Goal: Information Seeking & Learning: Learn about a topic

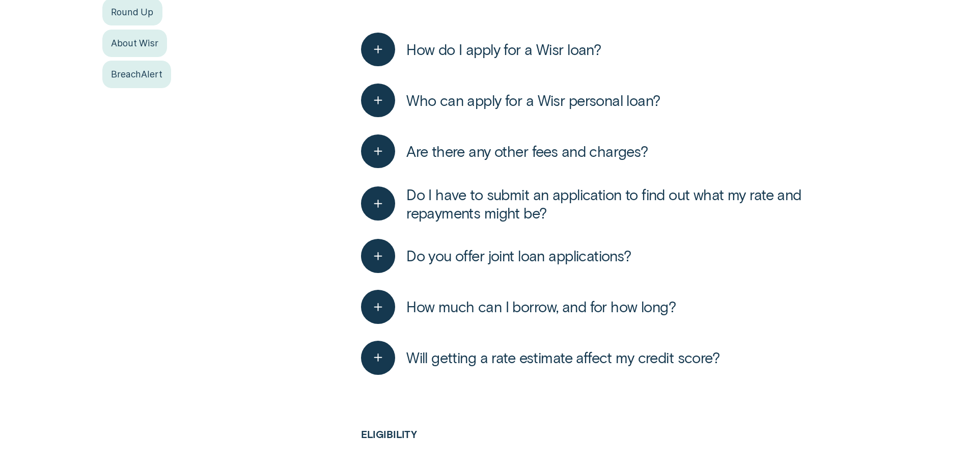
scroll to position [305, 0]
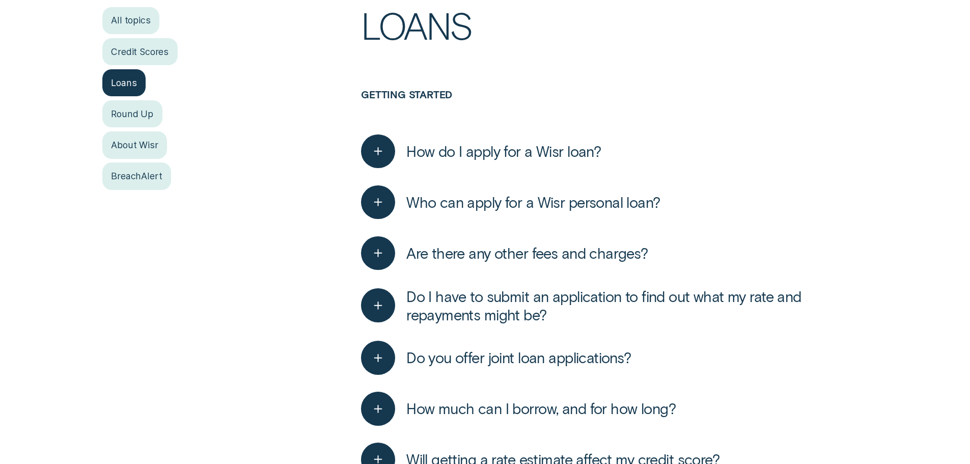
click at [835, 89] on h3 "Getting started" at bounding box center [614, 107] width 507 height 37
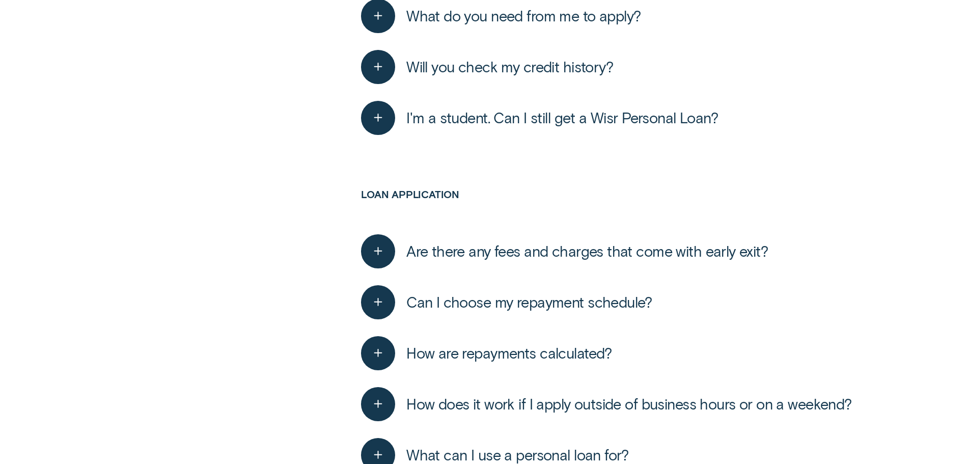
scroll to position [916, 0]
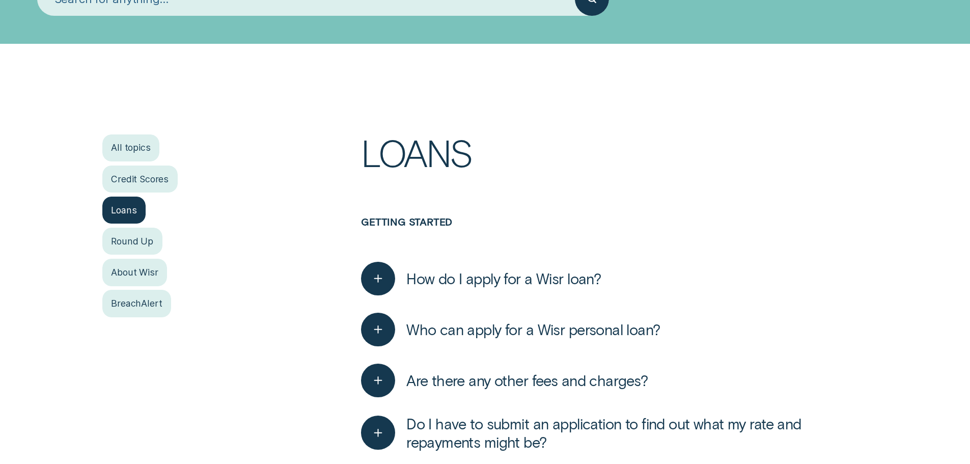
scroll to position [102, 0]
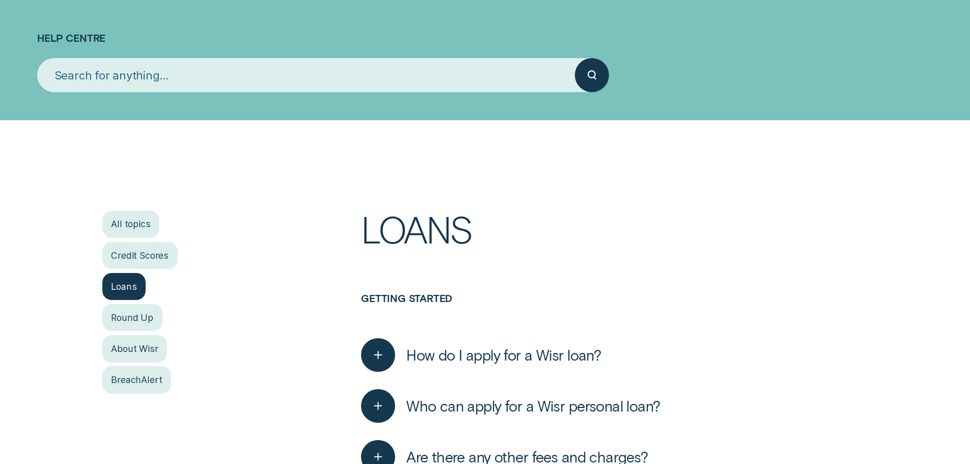
click at [748, 221] on h1 "Loans" at bounding box center [614, 251] width 507 height 81
click at [687, 235] on h1 "Loans" at bounding box center [614, 251] width 507 height 81
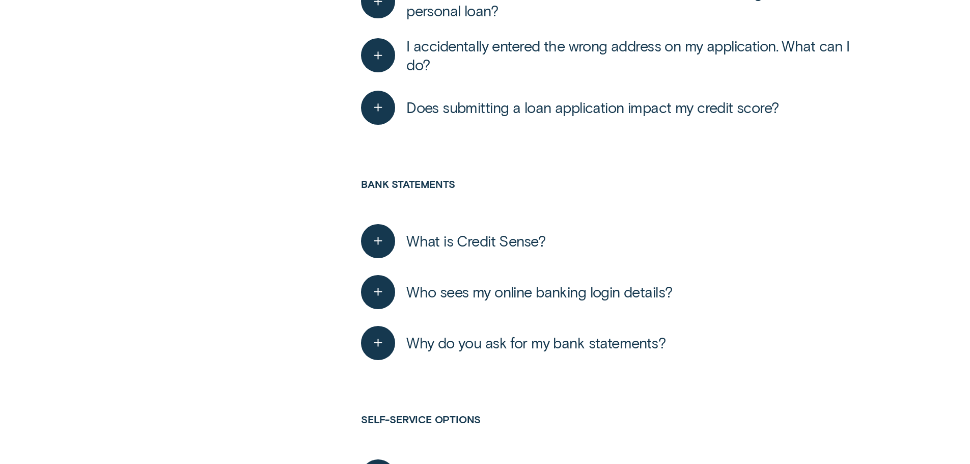
click at [542, 334] on span "Why do you ask for my bank statements?" at bounding box center [535, 342] width 259 height 18
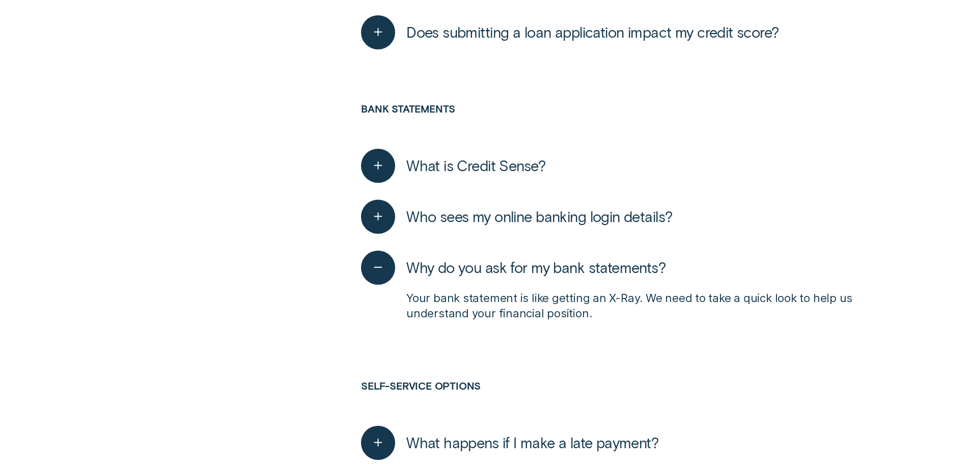
scroll to position [1744, 0]
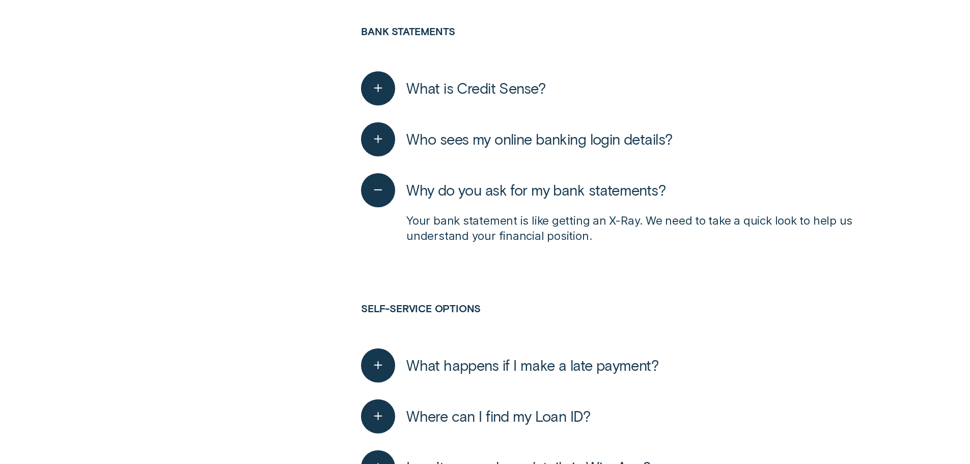
click at [514, 138] on span "Who sees my online banking login details?" at bounding box center [539, 139] width 266 height 18
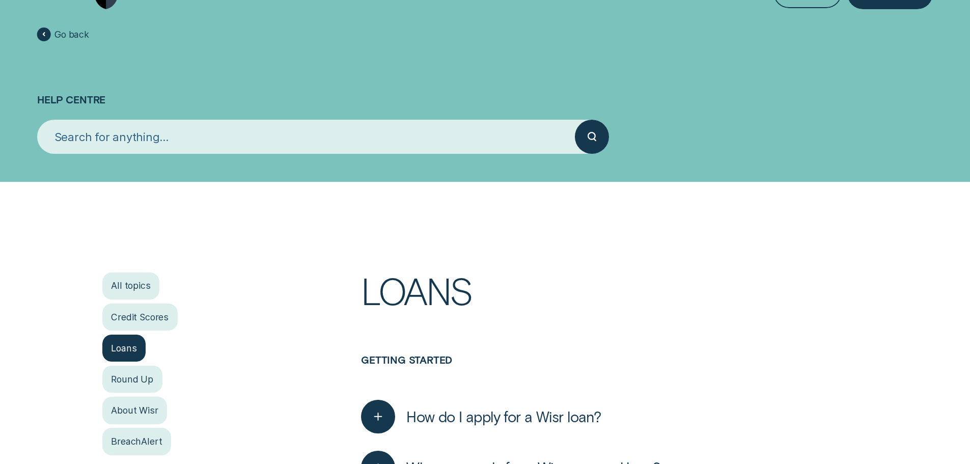
scroll to position [0, 0]
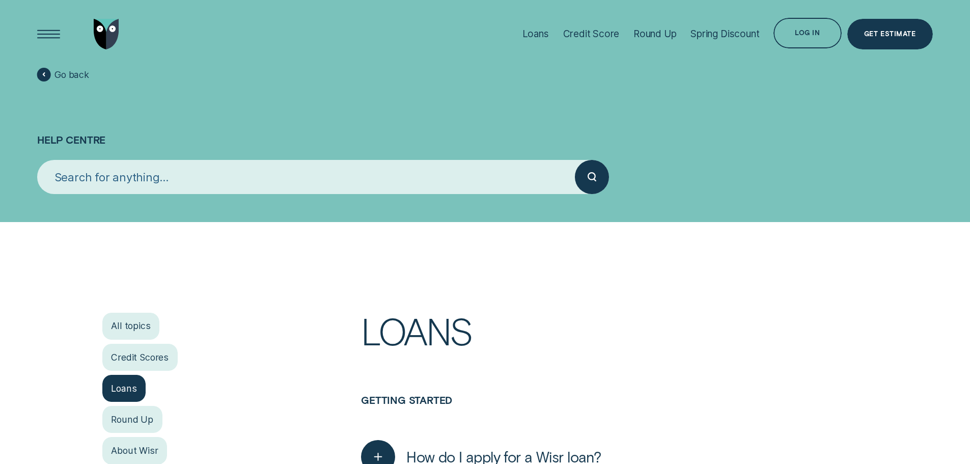
click at [334, 174] on input "search" at bounding box center [306, 177] width 538 height 34
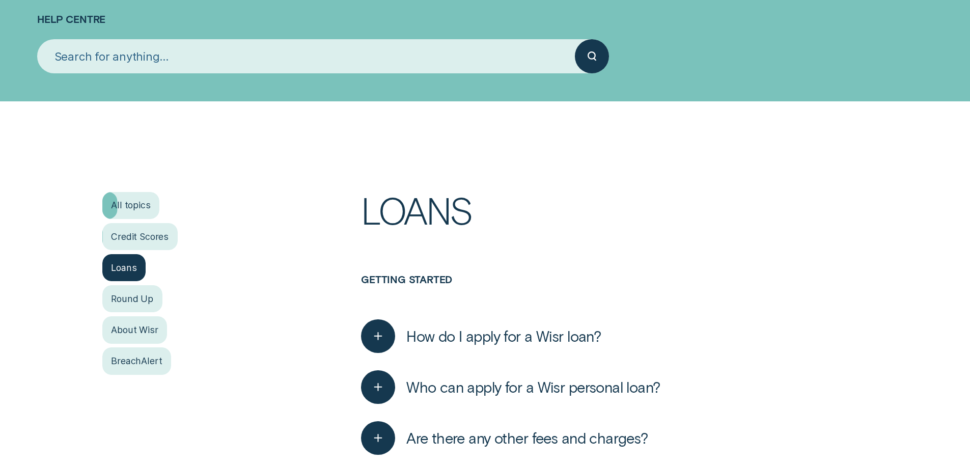
scroll to position [153, 0]
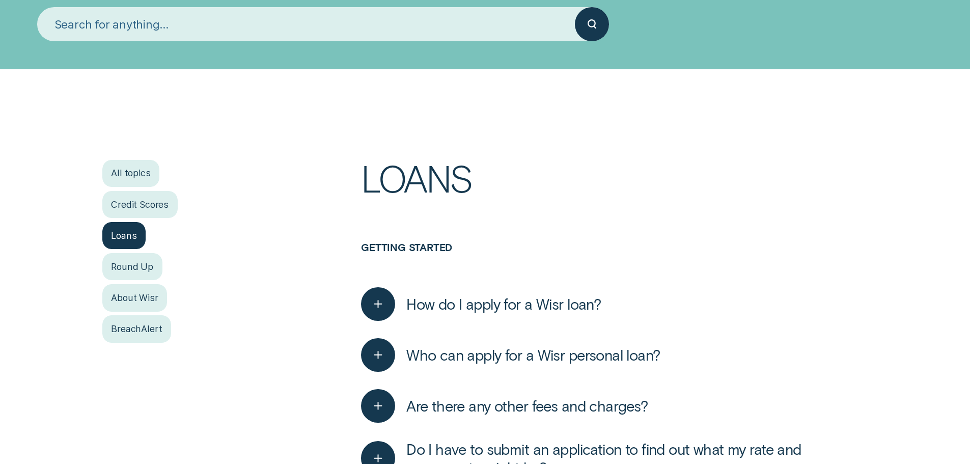
click at [757, 220] on h1 "Loans" at bounding box center [614, 200] width 507 height 81
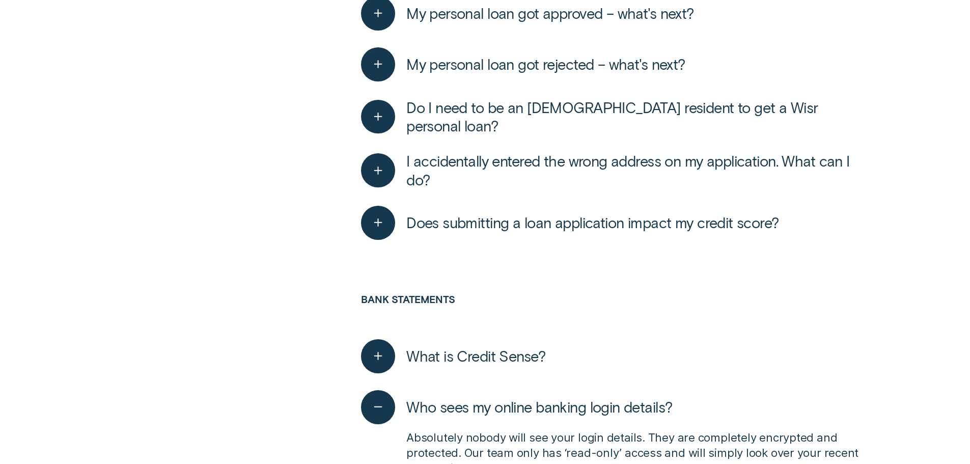
scroll to position [1782, 0]
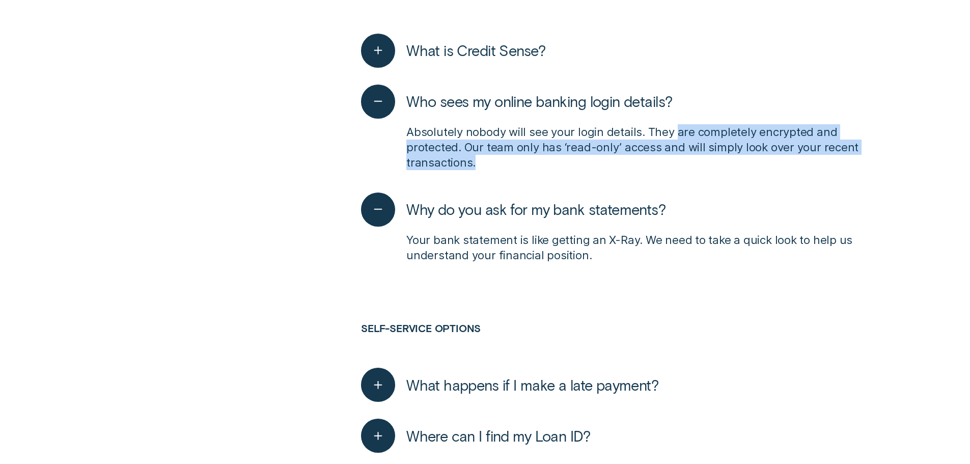
drag, startPoint x: 674, startPoint y: 130, endPoint x: 688, endPoint y: 159, distance: 32.8
click at [688, 159] on p "Absolutely nobody will see your login details. They are completely encrypted an…" at bounding box center [636, 147] width 461 height 46
copy p "are completely encrypted and protected. Our team only has ‘read-only’ access an…"
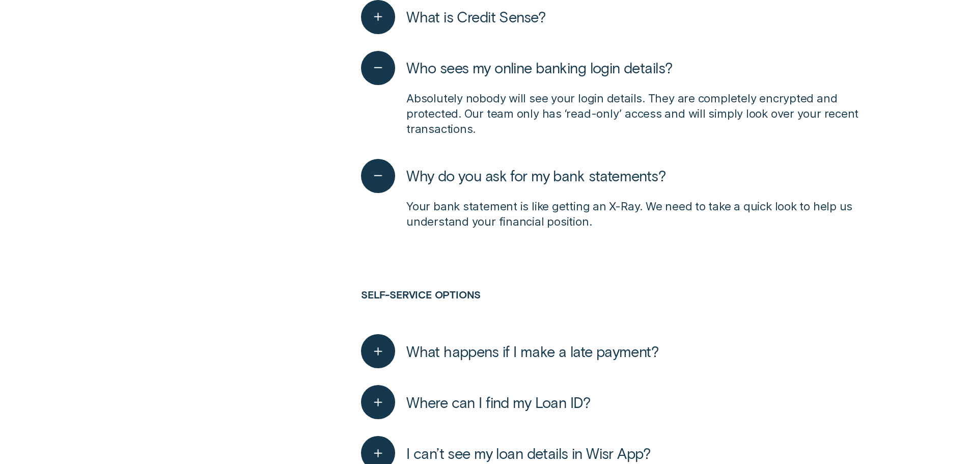
scroll to position [1935, 0]
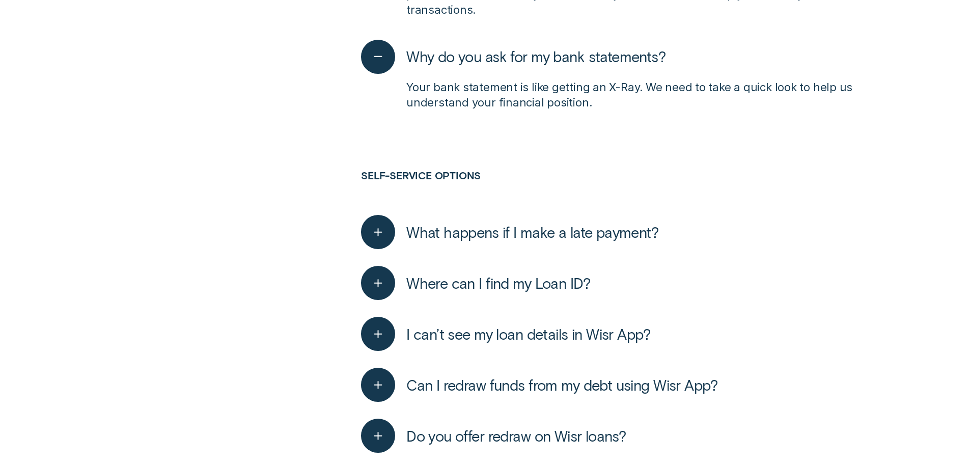
click at [537, 229] on span "What happens if I make a late payment?" at bounding box center [532, 232] width 252 height 18
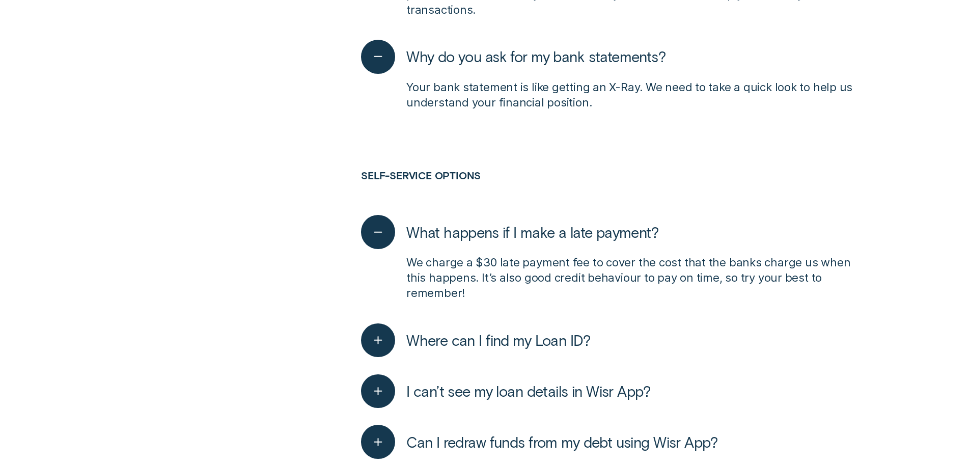
click at [537, 227] on span "What happens if I make a late payment?" at bounding box center [532, 232] width 252 height 18
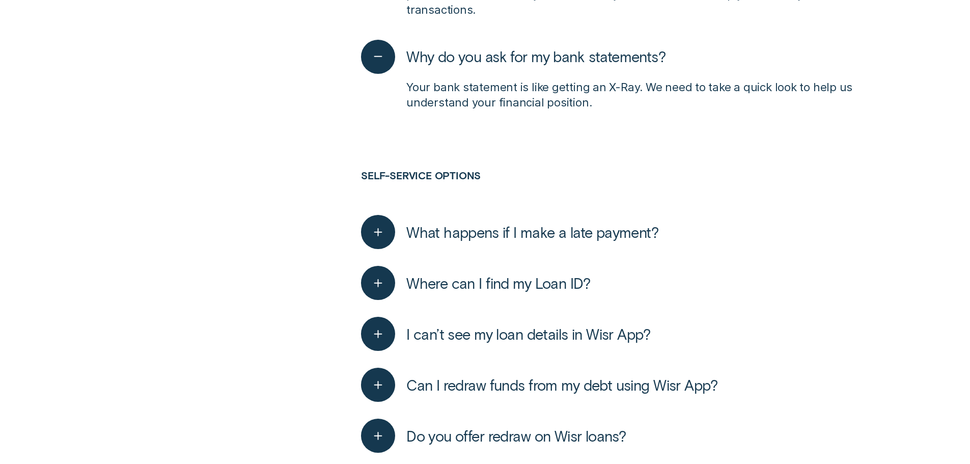
click at [517, 274] on span "Where can I find my Loan ID?" at bounding box center [498, 283] width 184 height 18
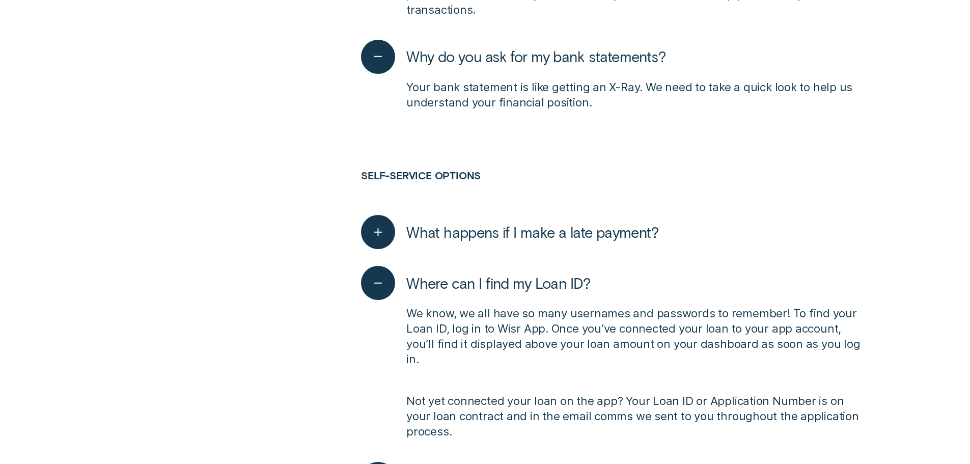
click at [517, 274] on span "Where can I find my Loan ID?" at bounding box center [498, 283] width 184 height 18
